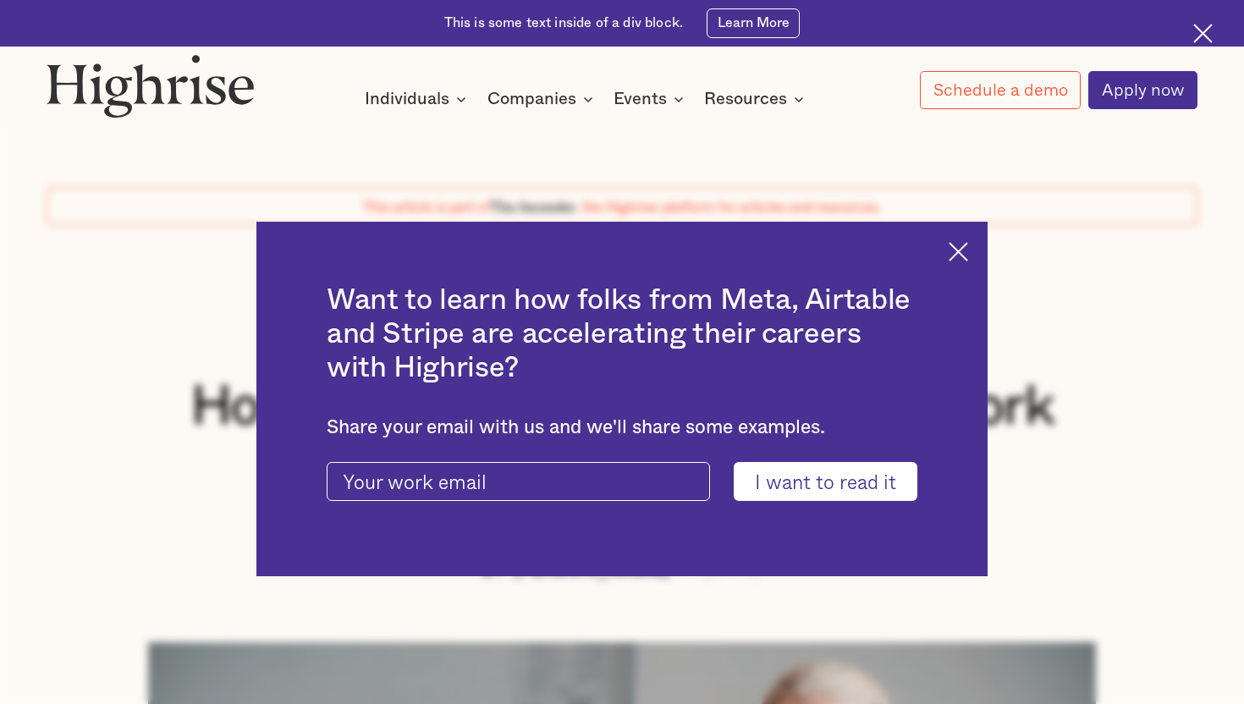
click at [952, 245] on img at bounding box center [958, 251] width 19 height 19
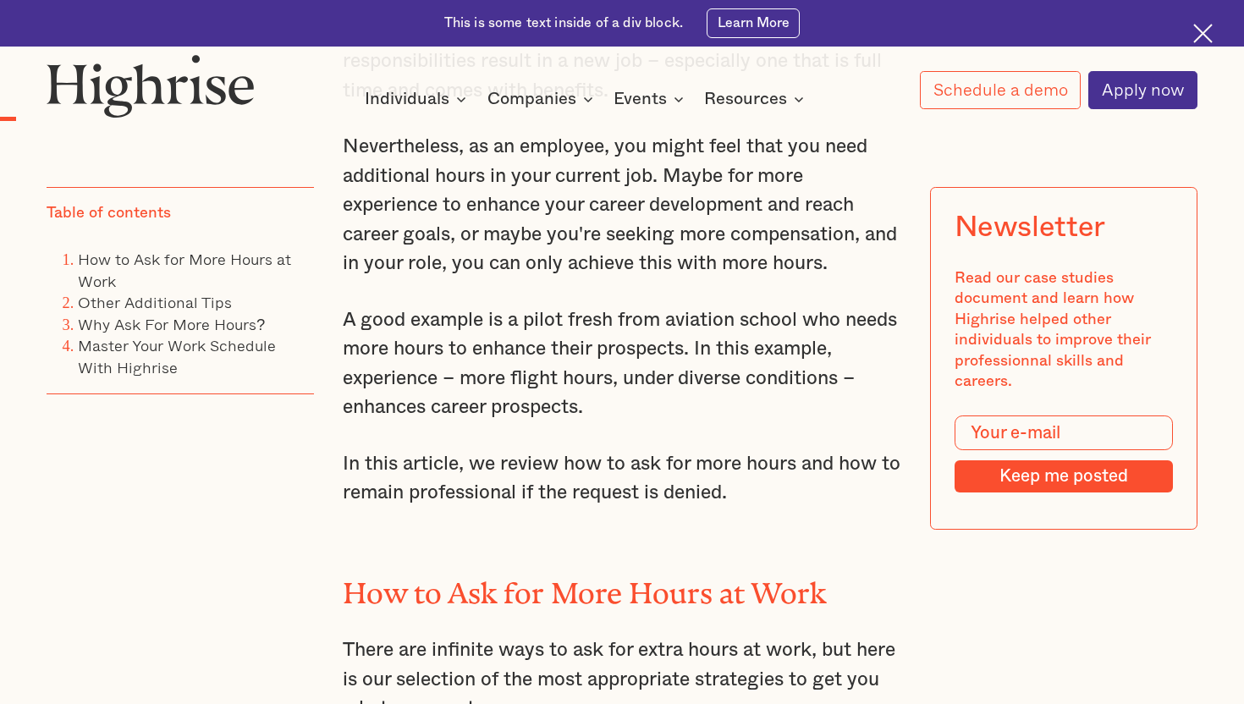
scroll to position [1432, 0]
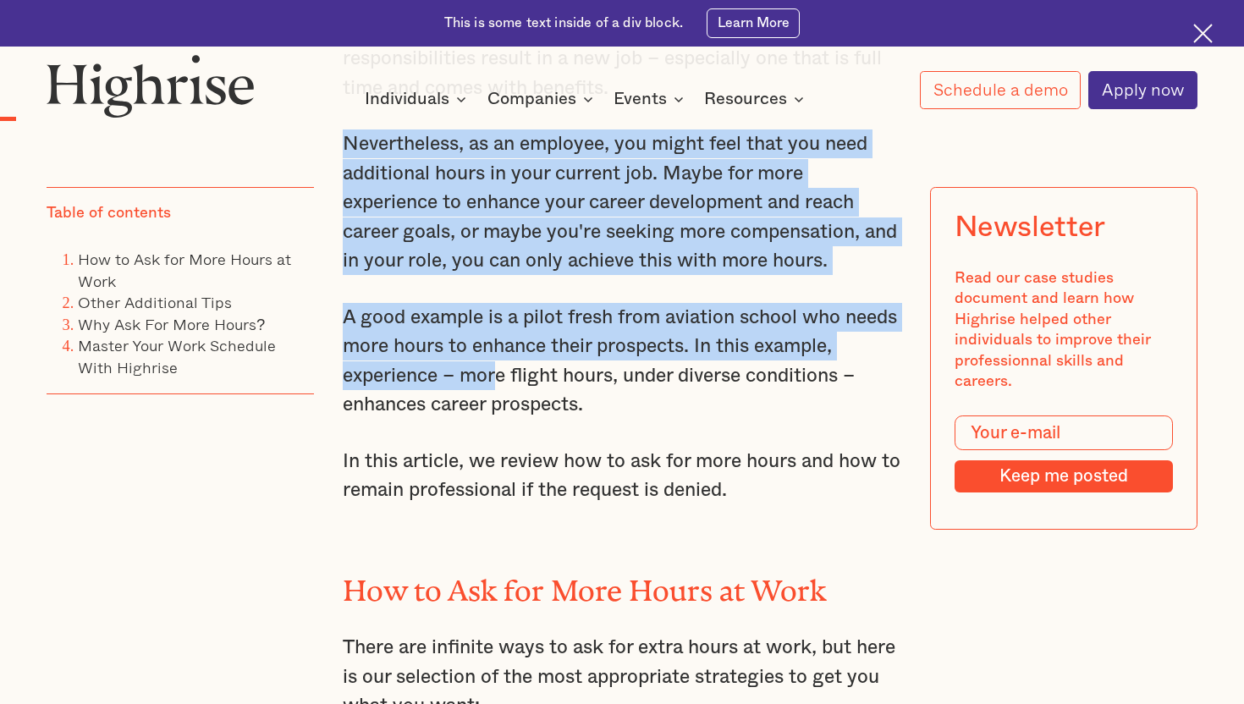
drag, startPoint x: 339, startPoint y: 134, endPoint x: 493, endPoint y: 381, distance: 290.8
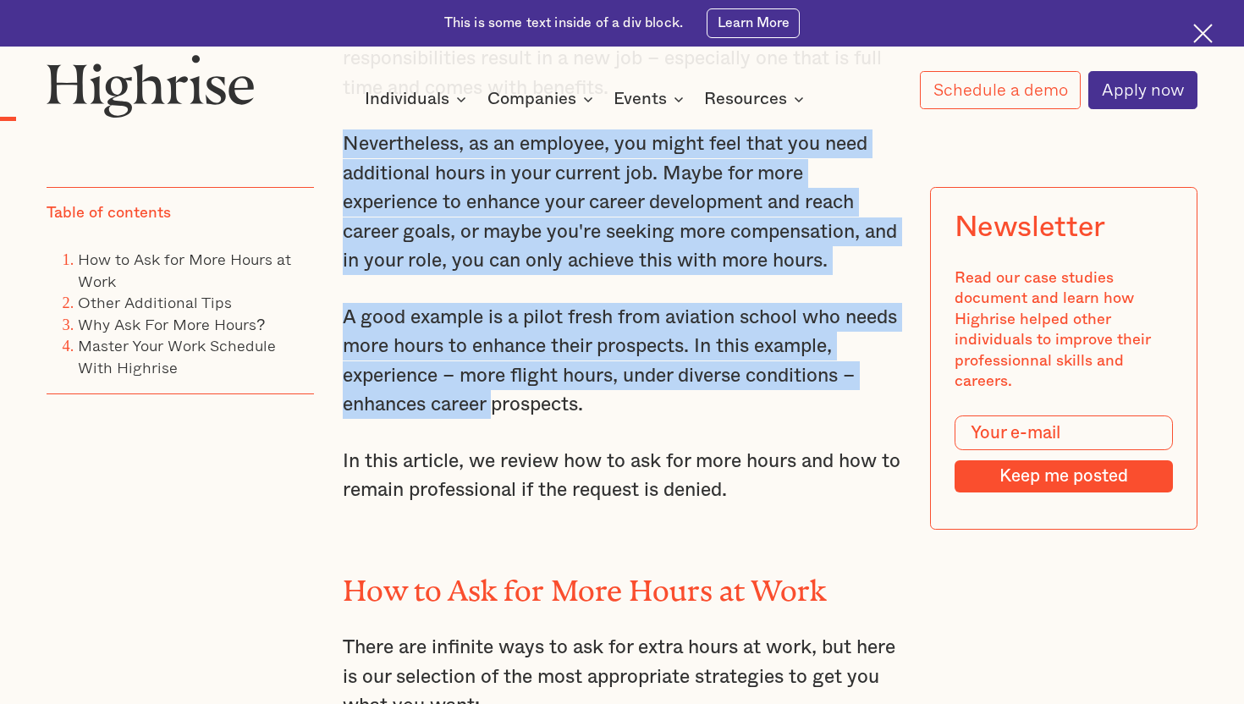
click at [493, 381] on p "A good example is a pilot fresh from aviation school who needs more hours to en…" at bounding box center [622, 361] width 559 height 117
drag, startPoint x: 595, startPoint y: 400, endPoint x: 342, endPoint y: 131, distance: 368.9
click at [346, 135] on p "Nevertheless, as an employee, you might feel that you need additional hours in …" at bounding box center [622, 203] width 559 height 146
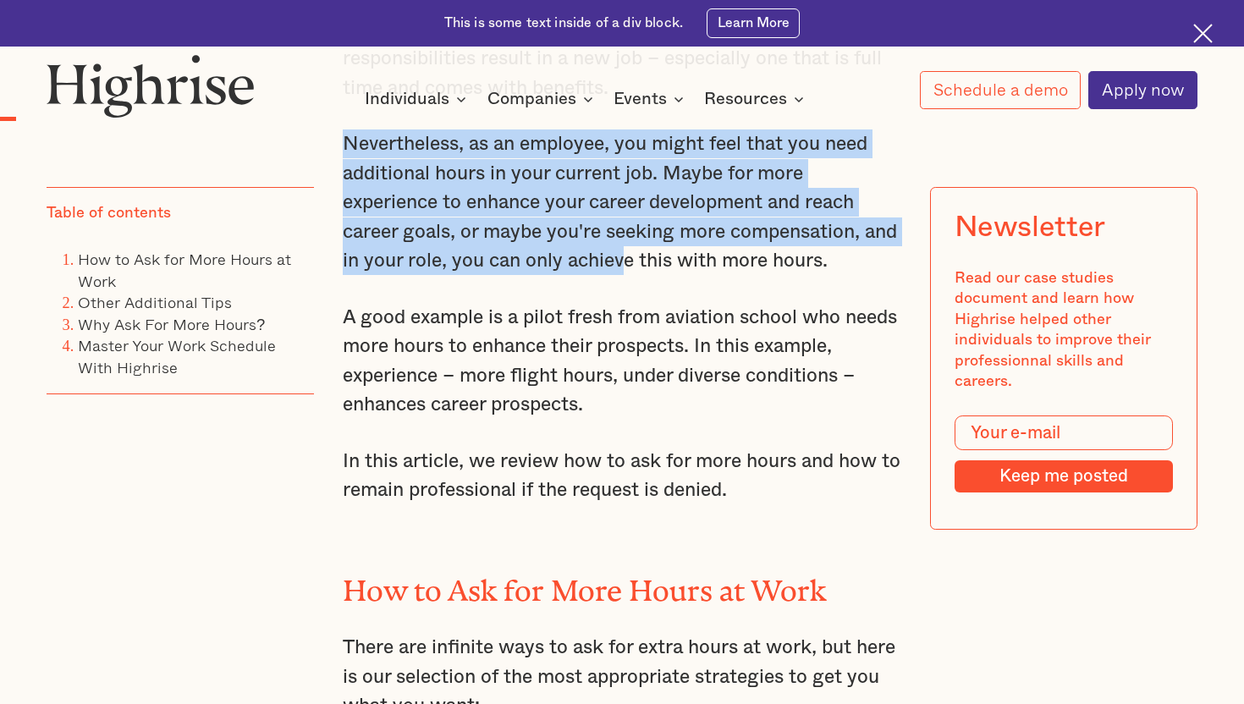
drag, startPoint x: 351, startPoint y: 135, endPoint x: 662, endPoint y: 256, distance: 333.7
click at [662, 257] on p "Nevertheless, as an employee, you might feel that you need additional hours in …" at bounding box center [622, 203] width 559 height 146
click at [662, 256] on p "Nevertheless, as an employee, you might feel that you need additional hours in …" at bounding box center [622, 203] width 559 height 146
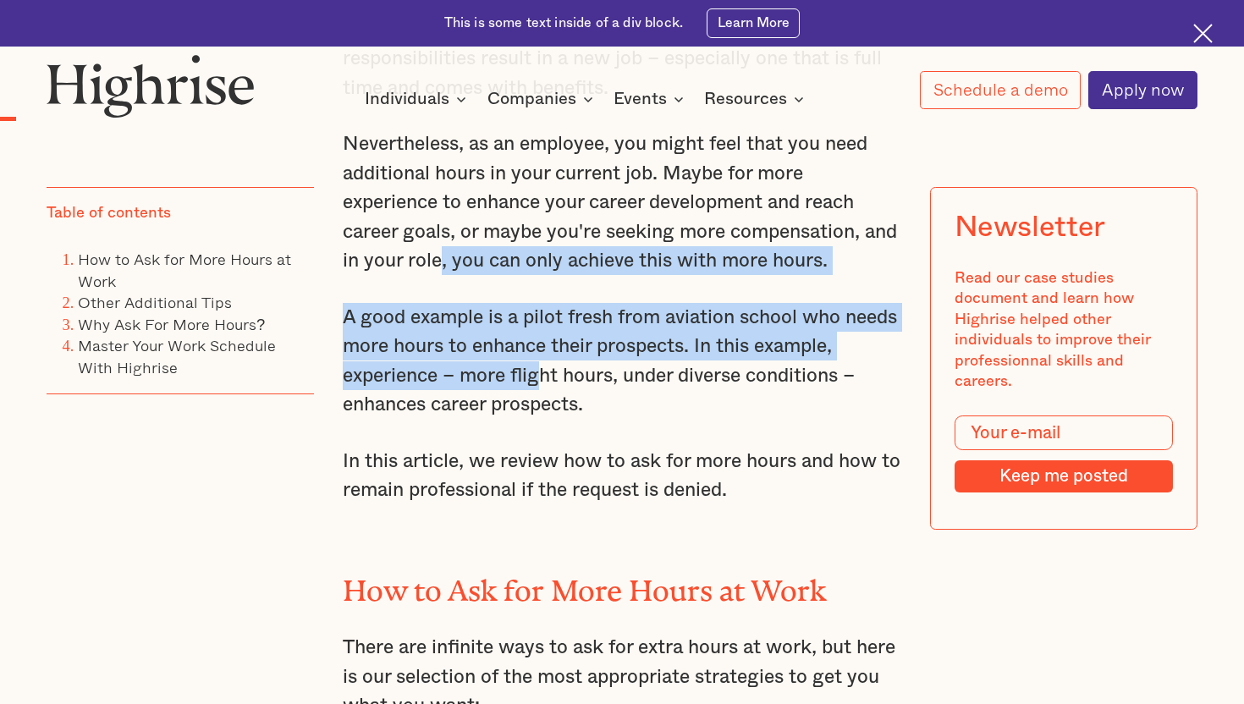
drag, startPoint x: 481, startPoint y: 259, endPoint x: 536, endPoint y: 386, distance: 138.4
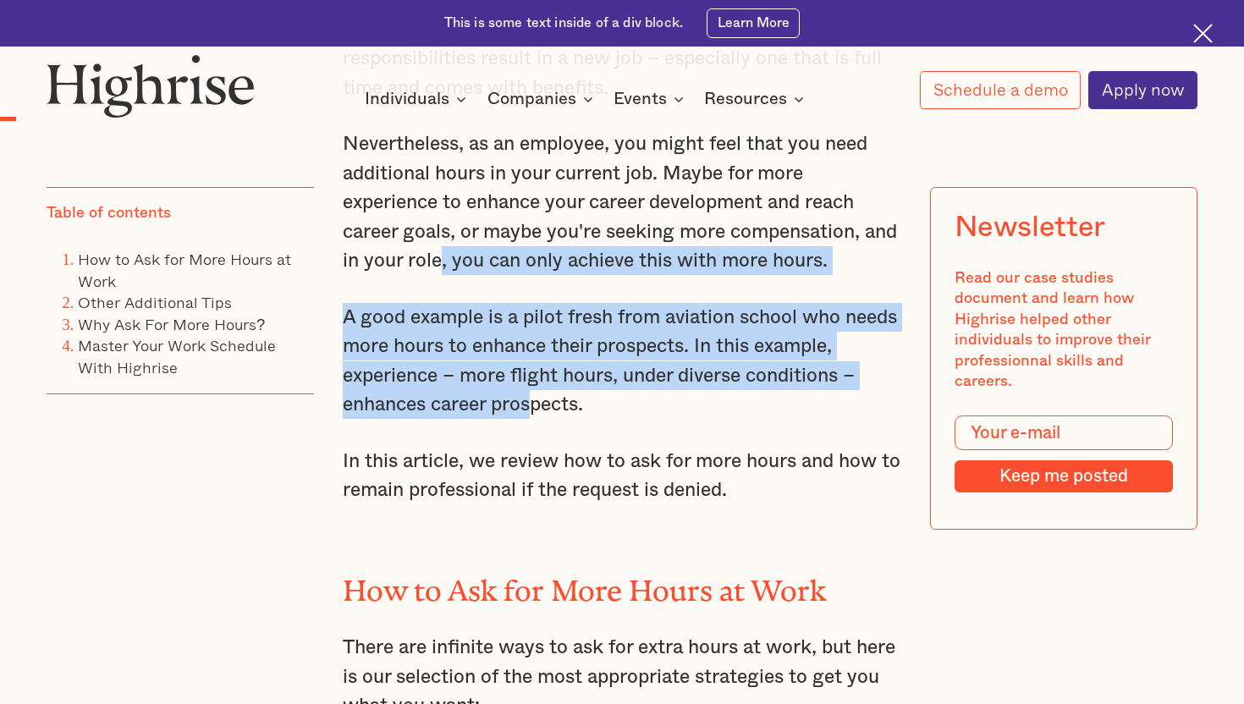
click at [536, 386] on p "A good example is a pilot fresh from aviation school who needs more hours to en…" at bounding box center [622, 361] width 559 height 117
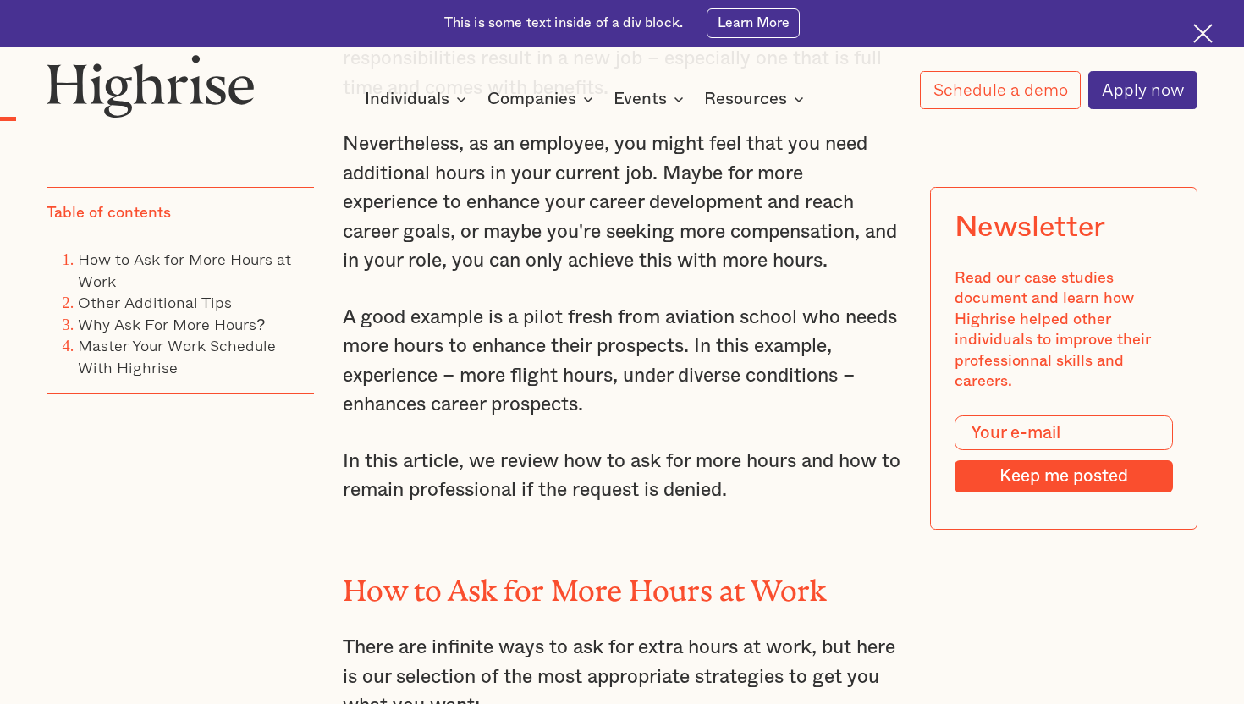
drag, startPoint x: 608, startPoint y: 391, endPoint x: 598, endPoint y: 384, distance: 11.5
click at [603, 389] on p "A good example is a pilot fresh from aviation school who needs more hours to en…" at bounding box center [622, 361] width 559 height 117
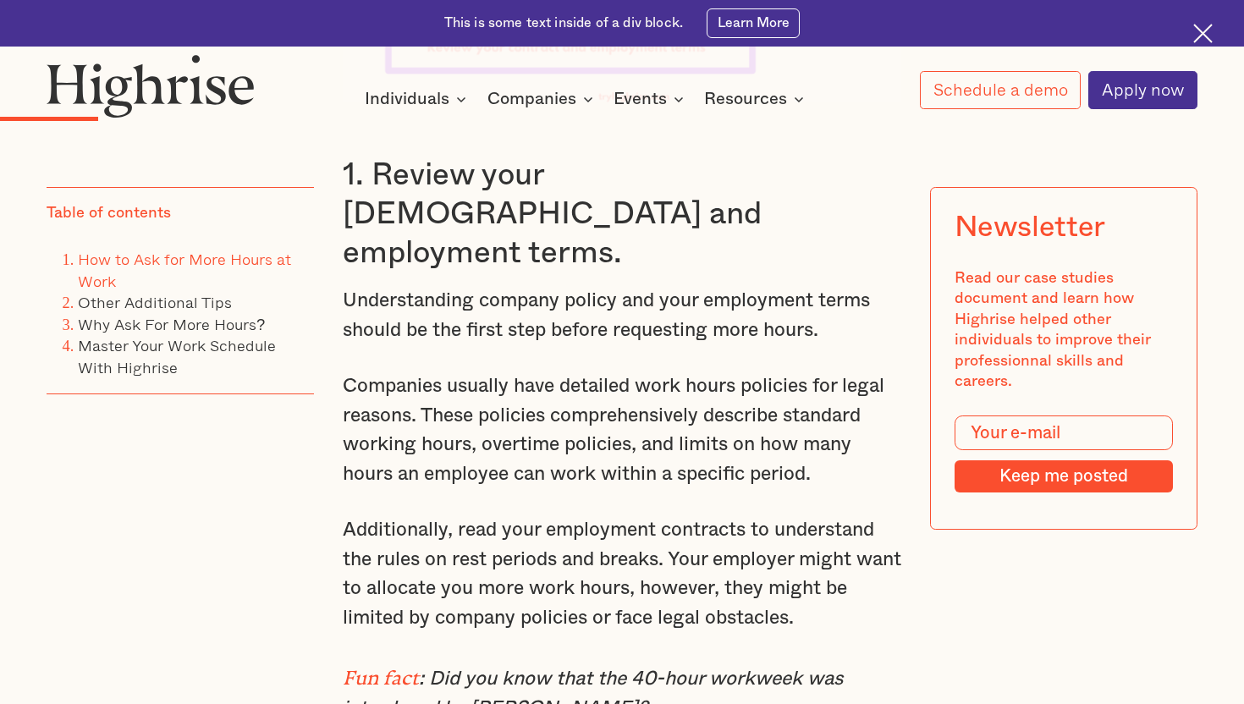
scroll to position [2548, 0]
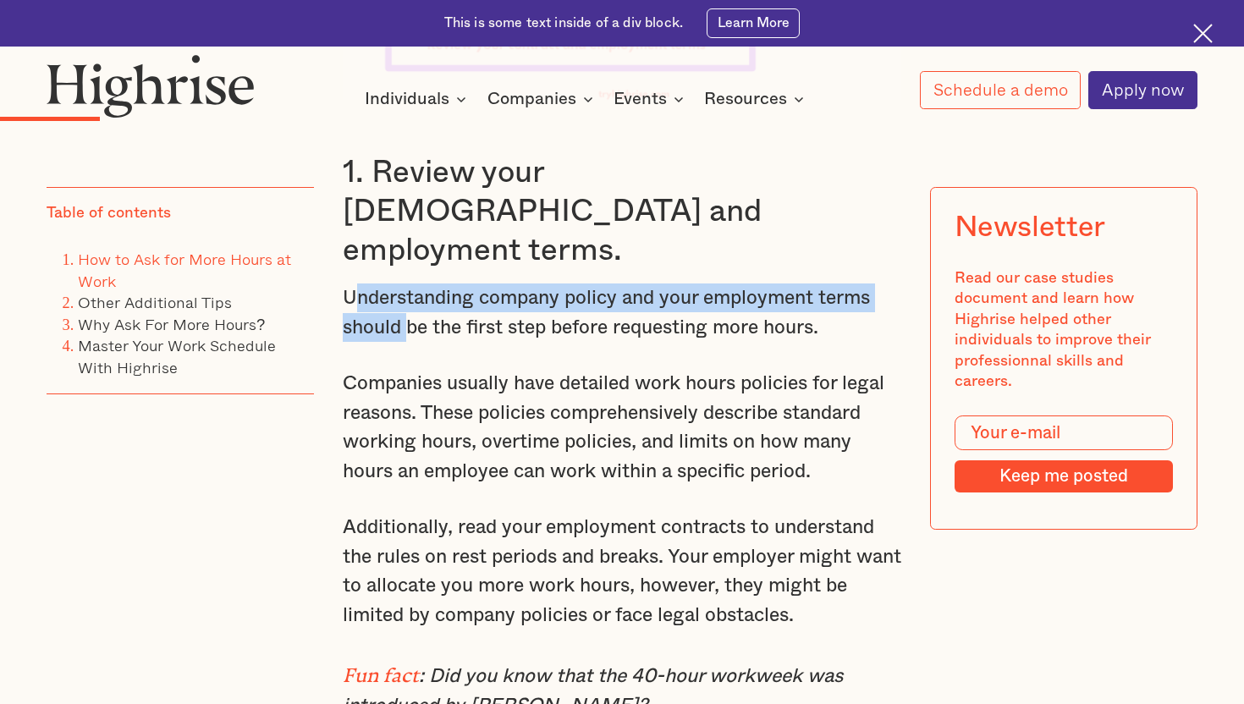
drag, startPoint x: 350, startPoint y: 253, endPoint x: 409, endPoint y: 291, distance: 70.4
click at [410, 291] on p "Understanding company policy and your employment terms should be the first step…" at bounding box center [622, 313] width 559 height 58
click at [409, 291] on p "Understanding company policy and your employment terms should be the first step…" at bounding box center [622, 313] width 559 height 58
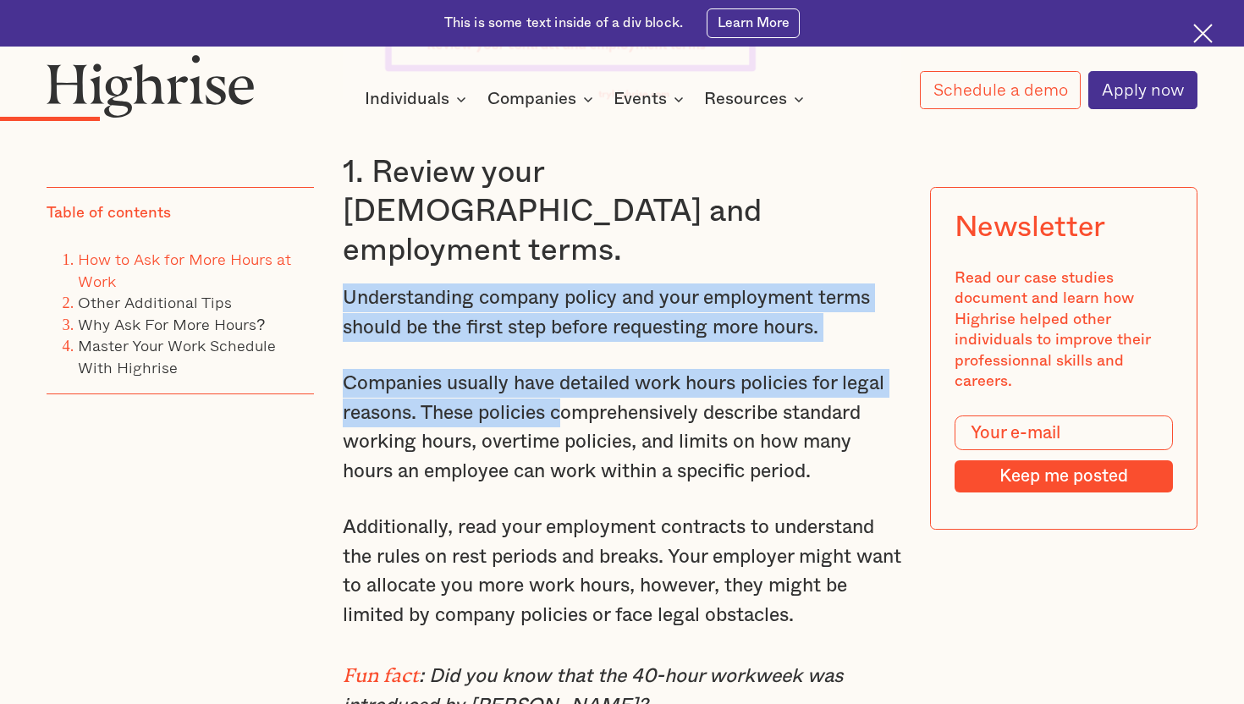
drag, startPoint x: 343, startPoint y: 249, endPoint x: 542, endPoint y: 374, distance: 235.1
click at [561, 362] on div "If you scroll through social media, you might stumble upon this hashtag: #never…" at bounding box center [622, 646] width 559 height 3908
click at [542, 374] on p "Companies usually have detailed work hours policies for legal reasons. These po…" at bounding box center [622, 427] width 559 height 117
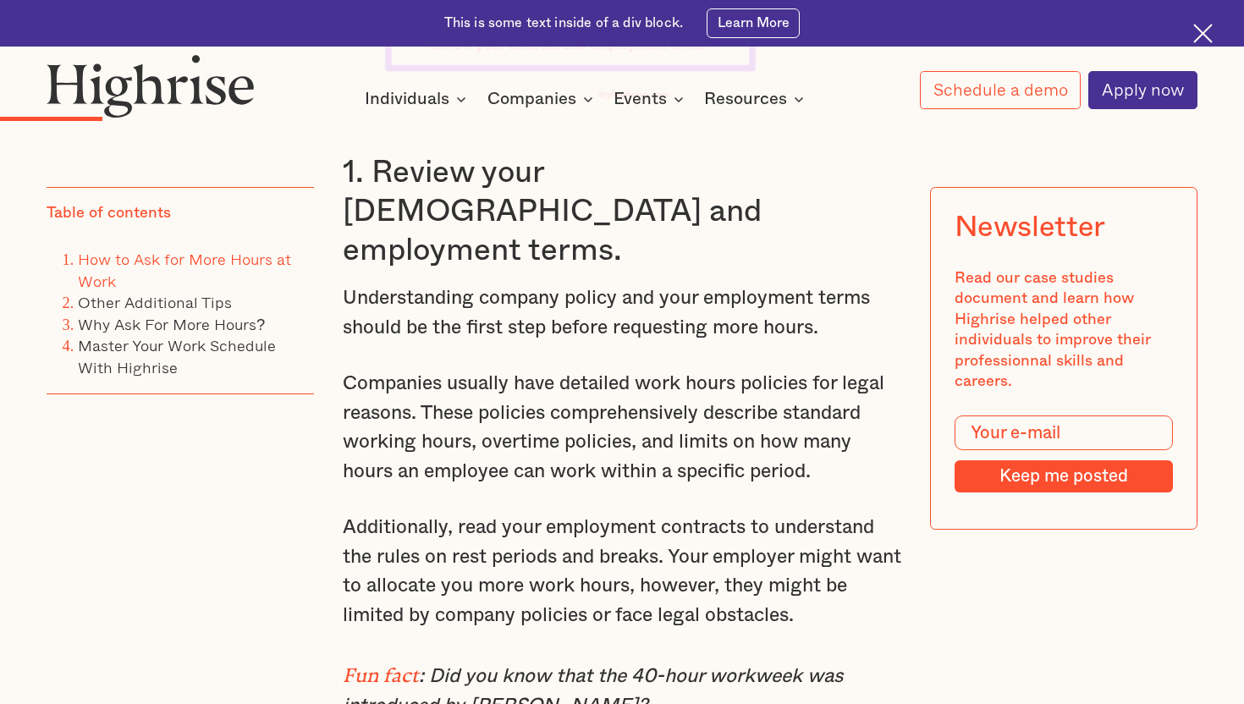
scroll to position [3242, 0]
